Goal: Transaction & Acquisition: Download file/media

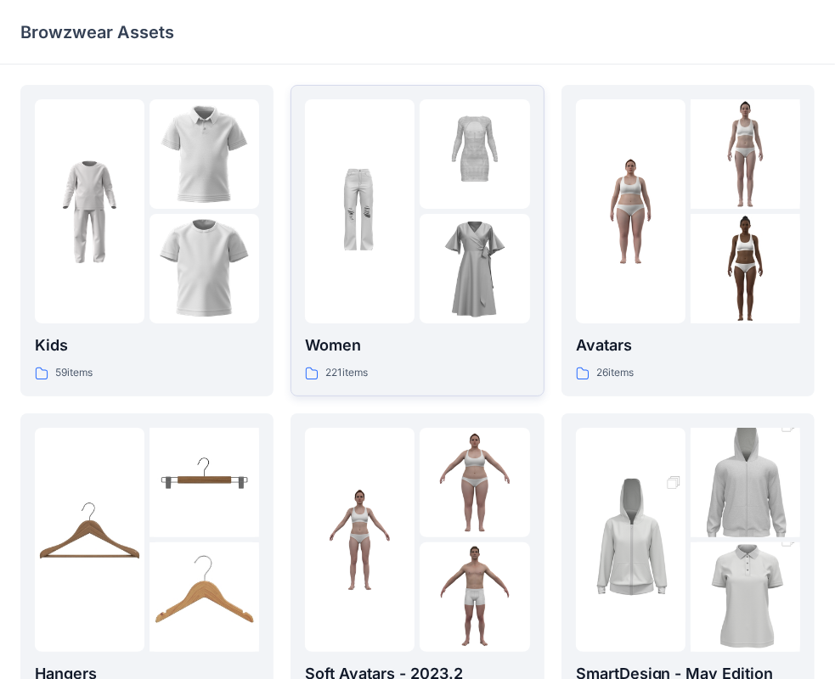
click at [347, 343] on p "Women" at bounding box center [417, 346] width 224 height 24
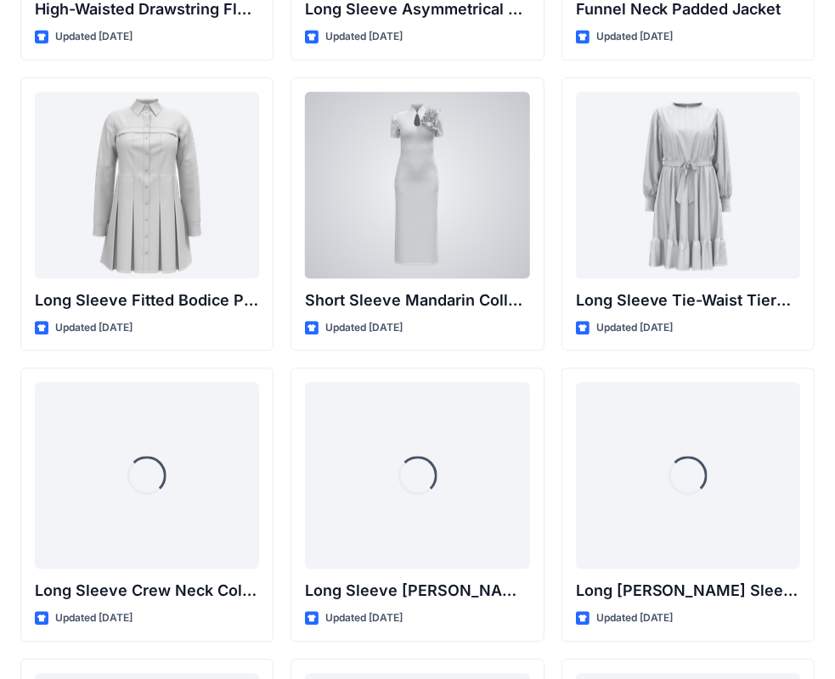
scroll to position [6952, 0]
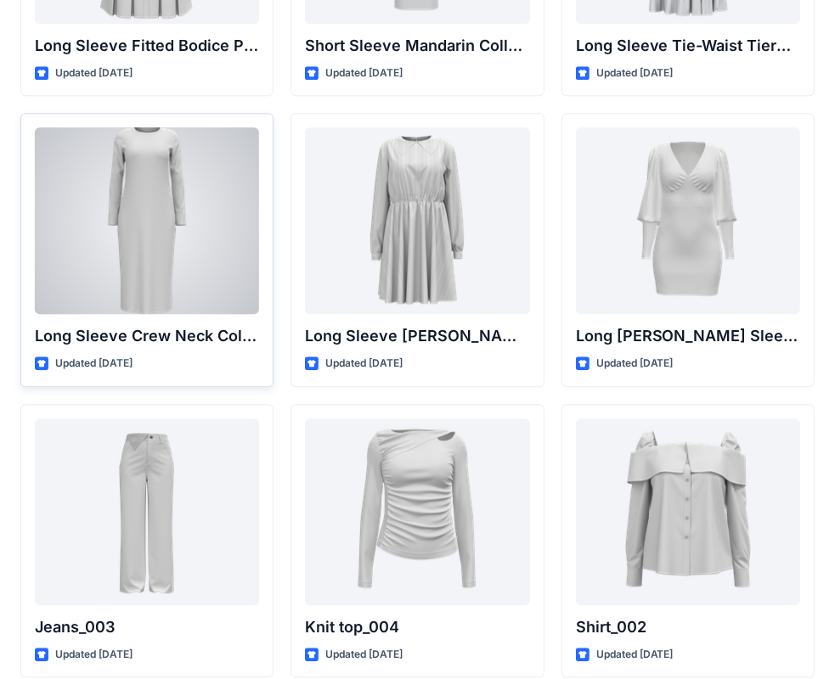
click at [146, 250] on div at bounding box center [147, 220] width 224 height 187
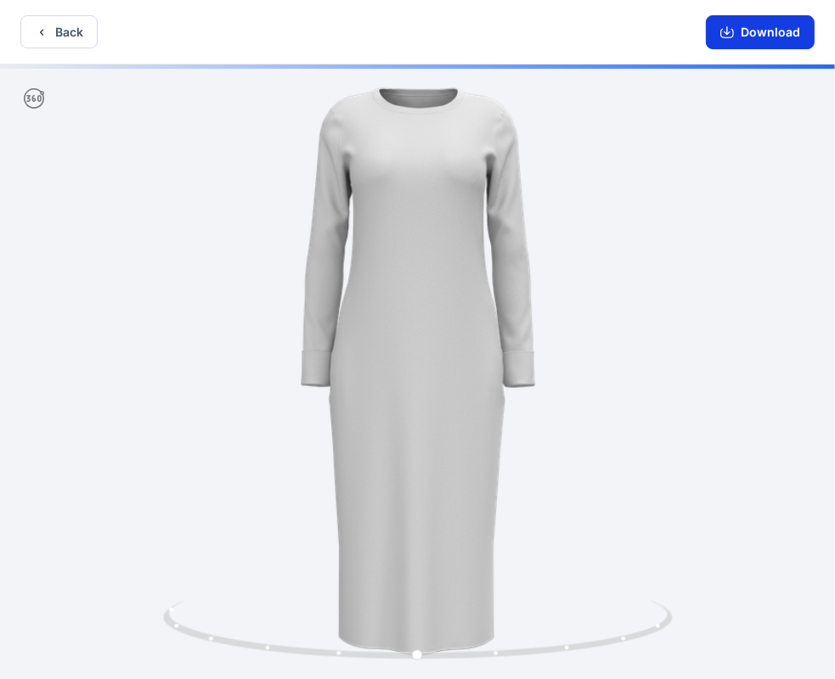
click at [757, 38] on button "Download" at bounding box center [760, 32] width 109 height 34
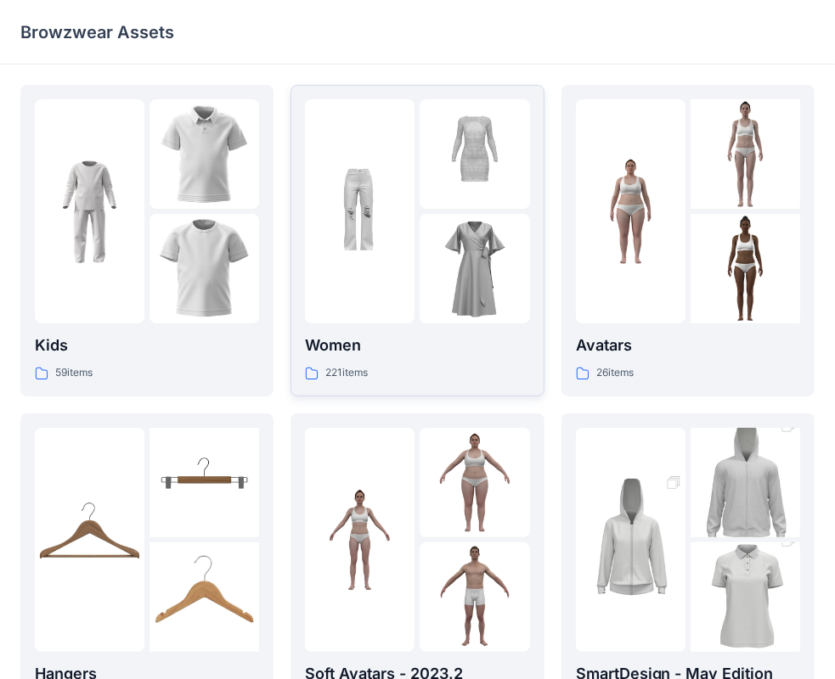
click at [367, 279] on div at bounding box center [360, 211] width 110 height 224
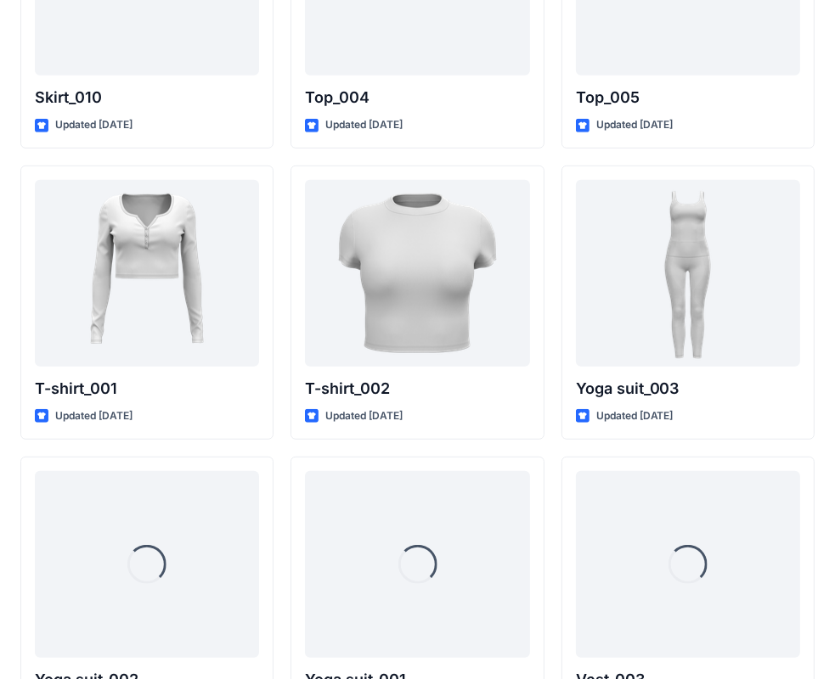
scroll to position [9021, 0]
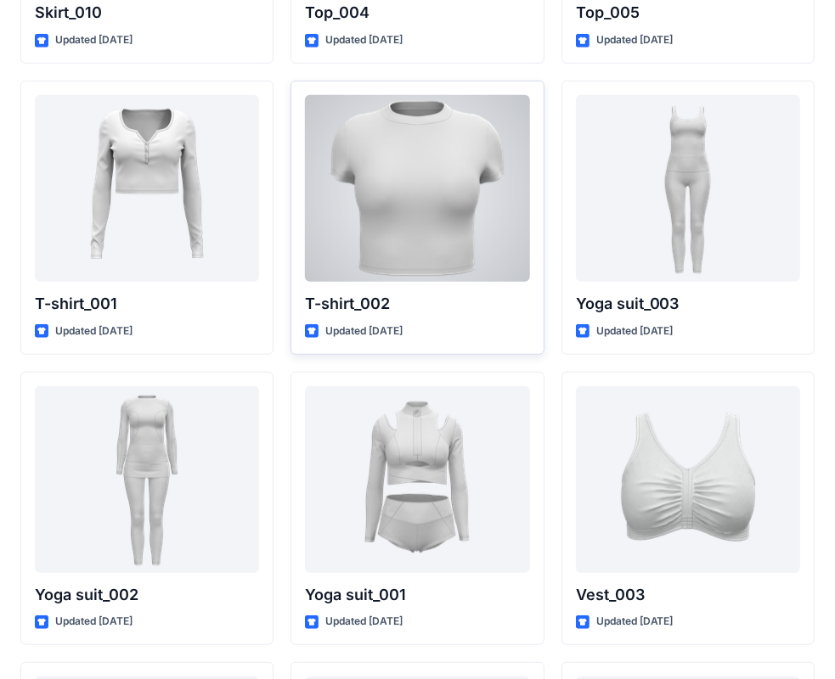
click at [449, 234] on div at bounding box center [417, 188] width 224 height 187
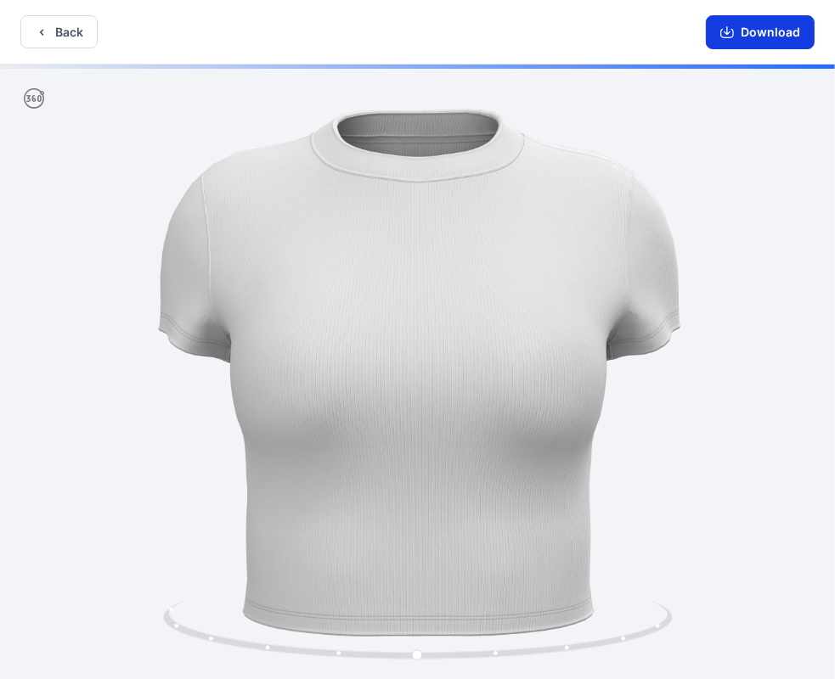
click at [764, 31] on button "Download" at bounding box center [760, 32] width 109 height 34
